Goal: Transaction & Acquisition: Purchase product/service

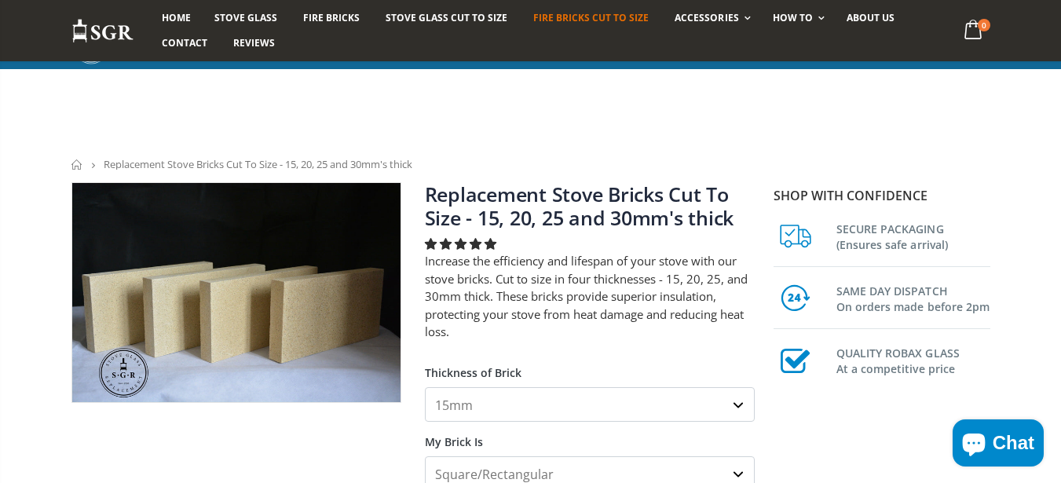
scroll to position [283, 0]
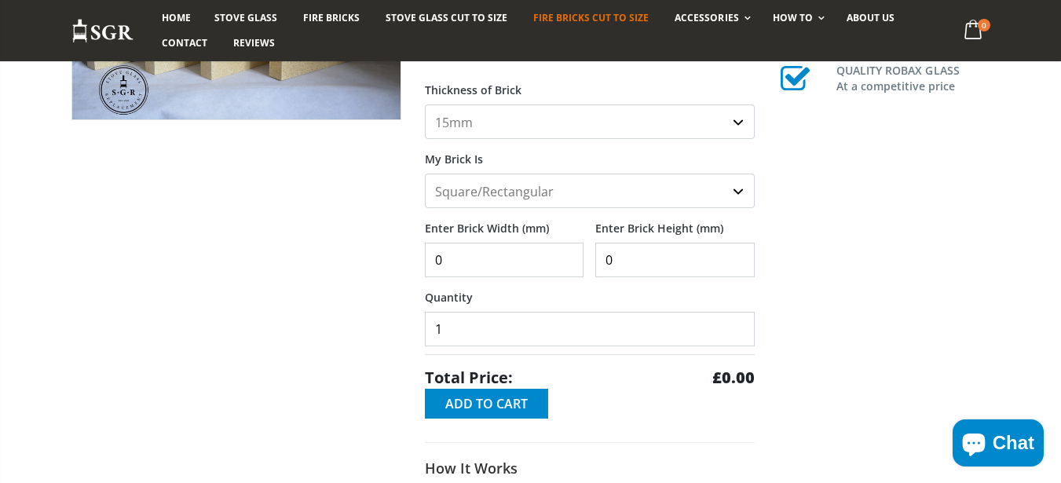
click at [489, 276] on input "0" at bounding box center [504, 260] width 159 height 35
type input "250"
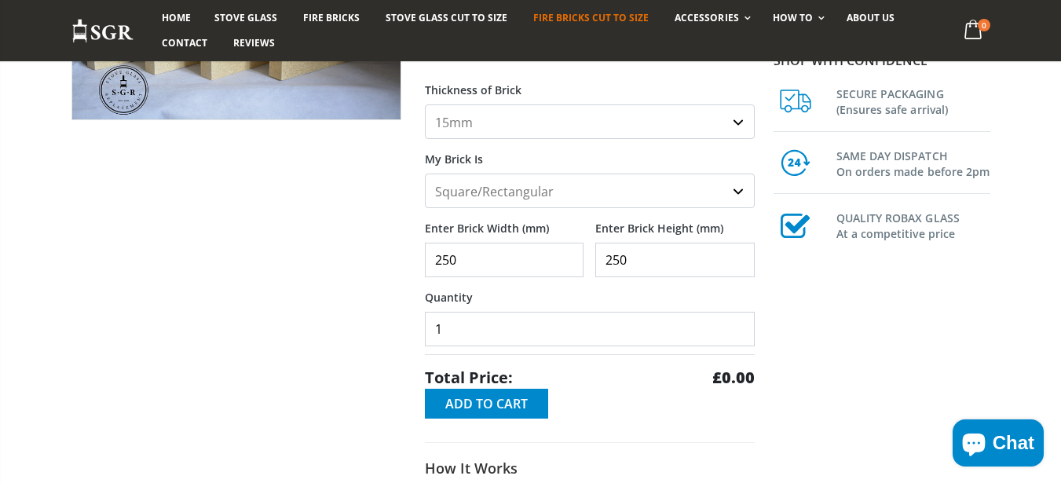
type input "250"
click at [171, 244] on div at bounding box center [236, 269] width 353 height 741
click at [507, 269] on input "250" at bounding box center [504, 260] width 159 height 35
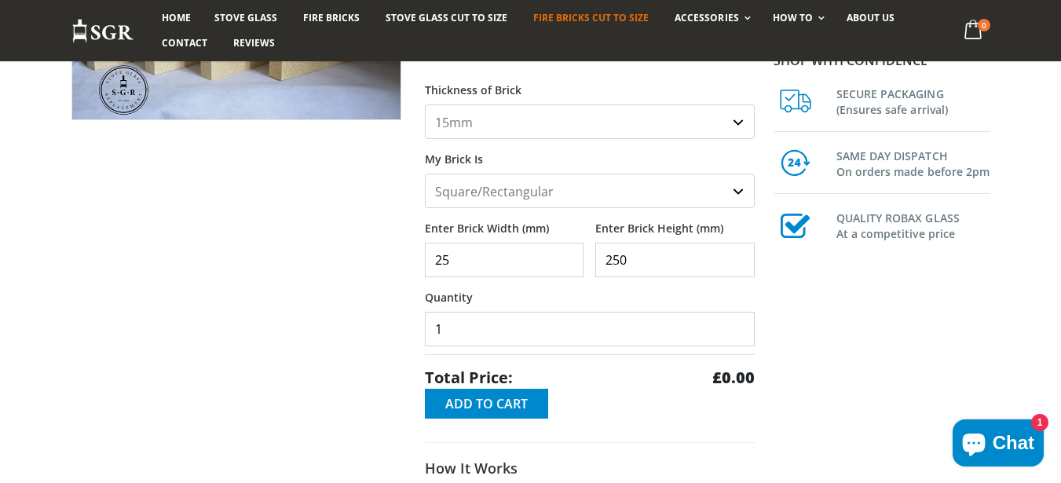
type input "250"
type input "2050"
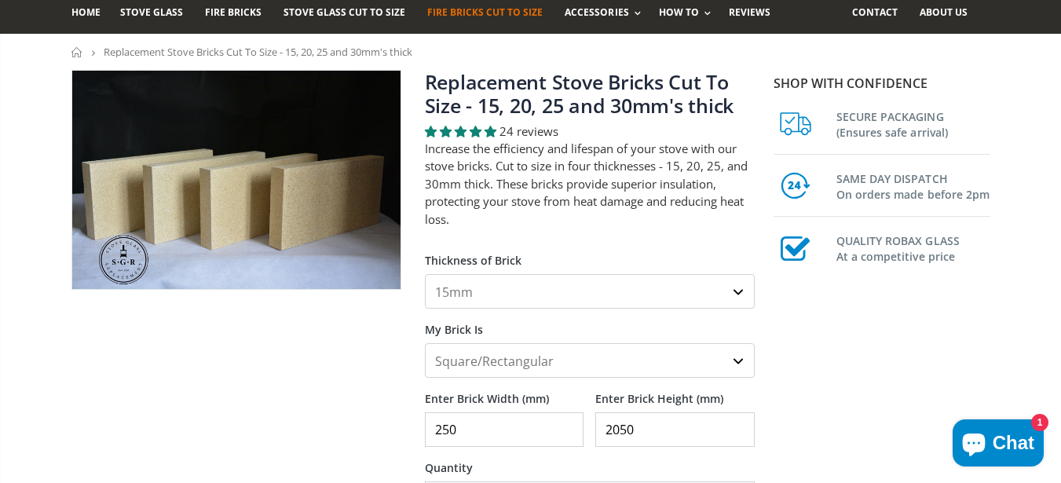
scroll to position [377, 0]
